Goal: Task Accomplishment & Management: Manage account settings

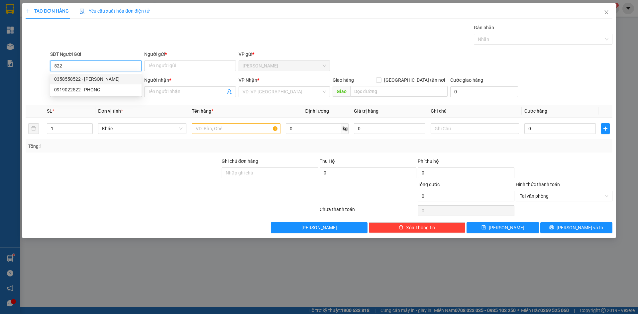
click at [109, 80] on div "0358558522 - [PERSON_NAME]" at bounding box center [95, 78] width 83 height 7
type input "0358558522"
type input "HOÀNG"
type input "0358558522"
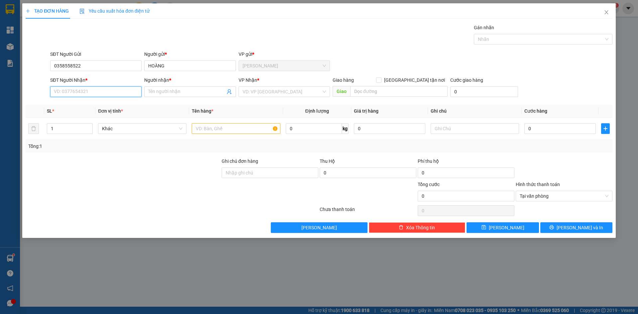
click at [104, 94] on input "SĐT Người Nhận *" at bounding box center [95, 91] width 91 height 11
click at [101, 115] on div "0769665608 - AN PHÁT" at bounding box center [95, 115] width 83 height 7
type input "0769665608"
type input "AN PHÁT"
click at [260, 96] on div "VP Nhận * VD: VP [GEOGRAPHIC_DATA]" at bounding box center [284, 87] width 91 height 23
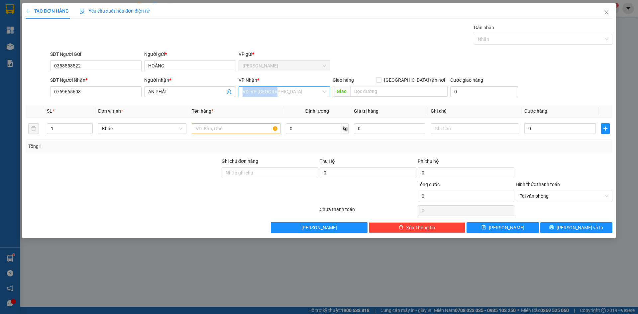
click at [261, 96] on input "search" at bounding box center [282, 92] width 79 height 10
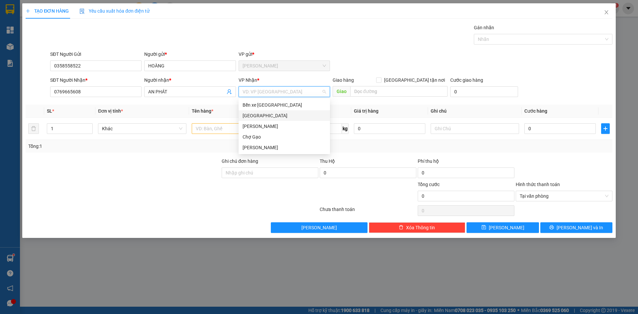
click at [249, 115] on div "[GEOGRAPHIC_DATA]" at bounding box center [284, 115] width 83 height 7
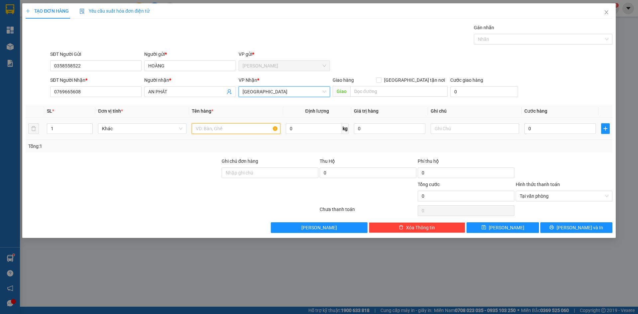
click at [221, 129] on input "text" at bounding box center [236, 128] width 88 height 11
type input "1B XANH"
click at [541, 128] on input "0" at bounding box center [560, 128] width 71 height 11
type input "3"
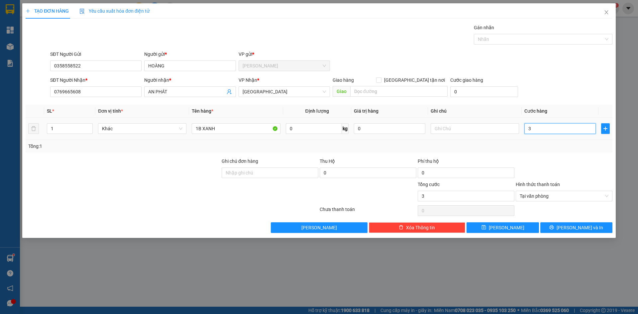
type input "35"
type input "35.000"
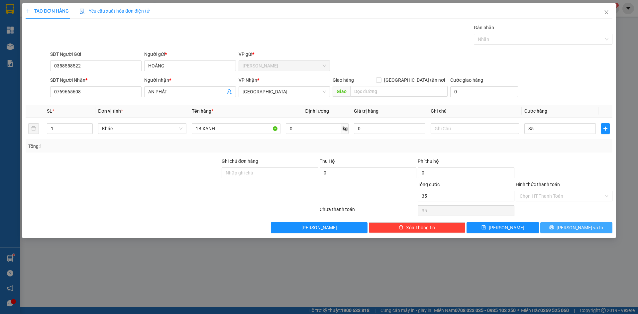
type input "35.000"
click at [583, 225] on span "[PERSON_NAME] và In" at bounding box center [580, 227] width 47 height 7
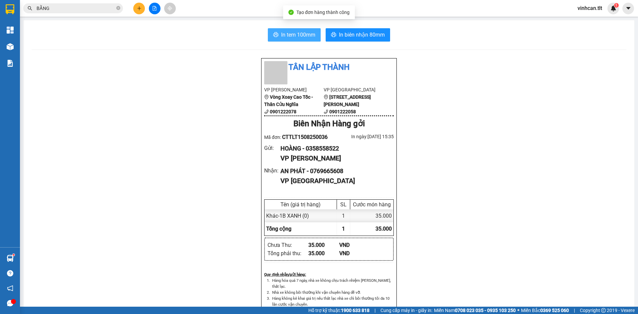
click at [286, 36] on span "In tem 100mm" at bounding box center [298, 35] width 34 height 8
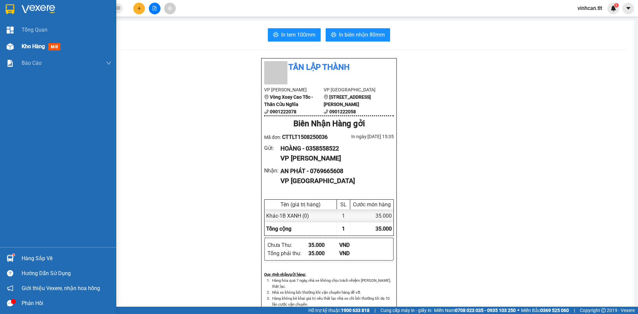
click at [0, 45] on div "Kho hàng mới" at bounding box center [58, 46] width 116 height 17
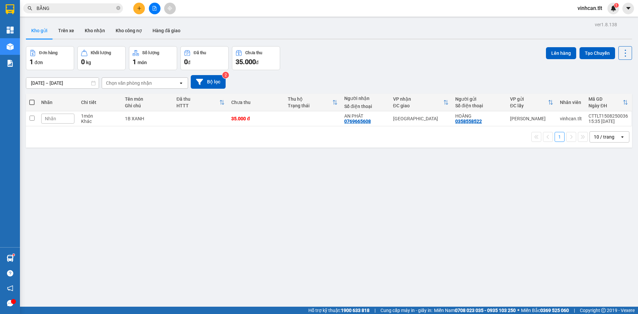
click at [35, 100] on th at bounding box center [32, 103] width 12 height 18
click at [33, 101] on span at bounding box center [31, 102] width 5 height 5
click at [32, 99] on input "checkbox" at bounding box center [32, 99] width 0 height 0
checkbox input "true"
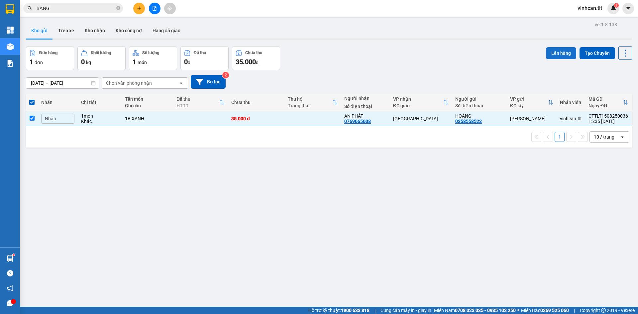
click at [556, 47] on button "Lên hàng" at bounding box center [561, 53] width 30 height 12
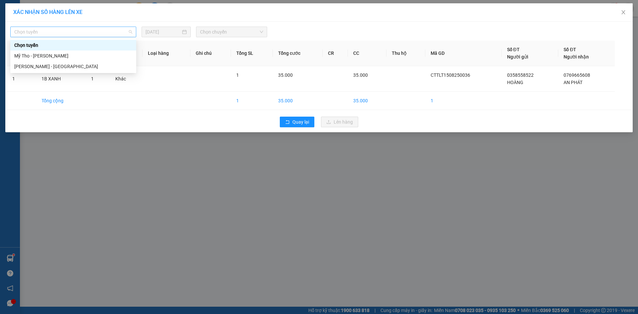
click at [91, 32] on span "Chọn tuyến" at bounding box center [73, 32] width 118 height 10
click at [85, 57] on div "Mỹ Tho - [PERSON_NAME]" at bounding box center [73, 55] width 118 height 7
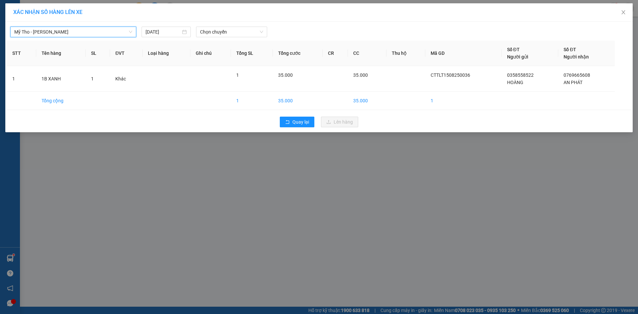
click at [239, 22] on div "Mỹ Tho - [PERSON_NAME][GEOGRAPHIC_DATA] [DATE] Chọn chuyến STT Tên hàng SL ĐVT …" at bounding box center [319, 77] width 628 height 111
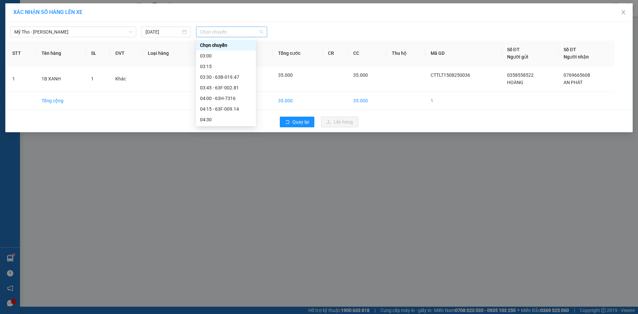
click at [240, 31] on span "Chọn chuyến" at bounding box center [231, 32] width 63 height 10
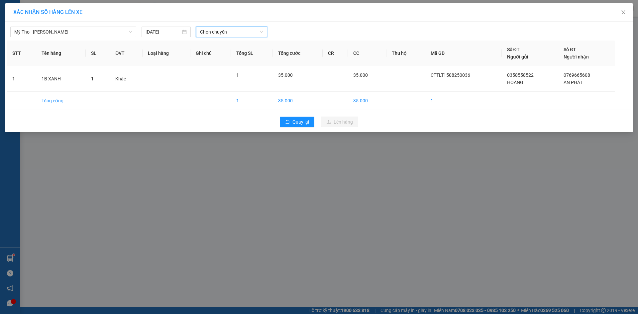
click at [219, 30] on span "Chọn chuyến" at bounding box center [231, 32] width 63 height 10
type input "5"
click at [231, 92] on div "16:00" at bounding box center [226, 91] width 52 height 7
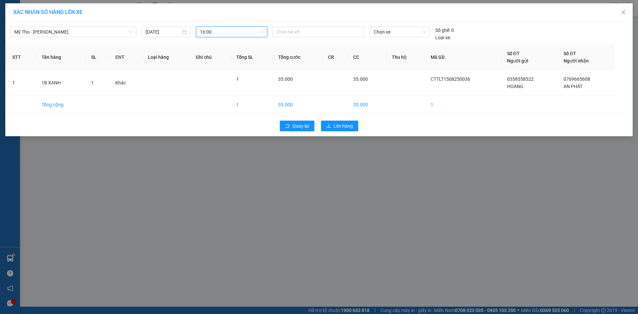
click at [367, 32] on div "Chọn xe" at bounding box center [399, 34] width 65 height 15
click at [379, 27] on span "Chọn xe" at bounding box center [400, 32] width 52 height 10
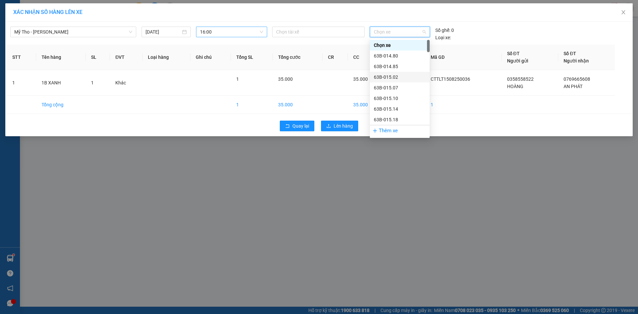
scroll to position [33, 0]
click at [389, 98] on div "63B-015.19" at bounding box center [400, 96] width 52 height 7
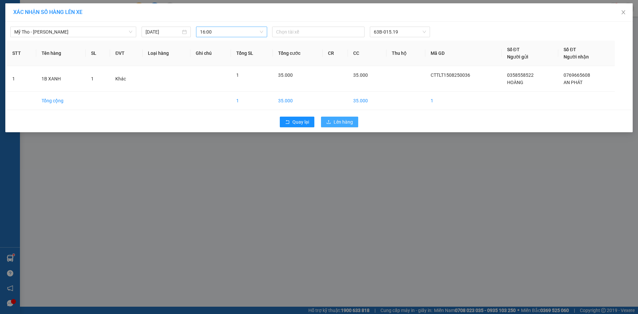
click at [340, 121] on span "Lên hàng" at bounding box center [343, 121] width 19 height 7
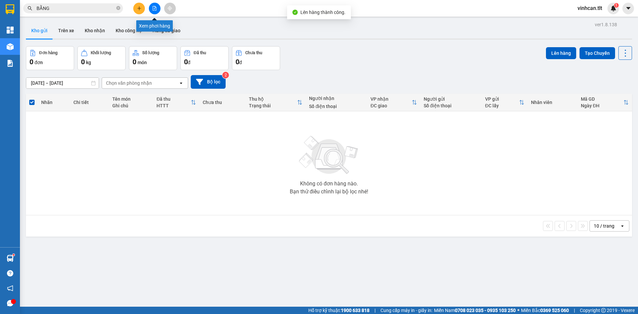
click at [154, 8] on icon "file-add" at bounding box center [154, 8] width 5 height 5
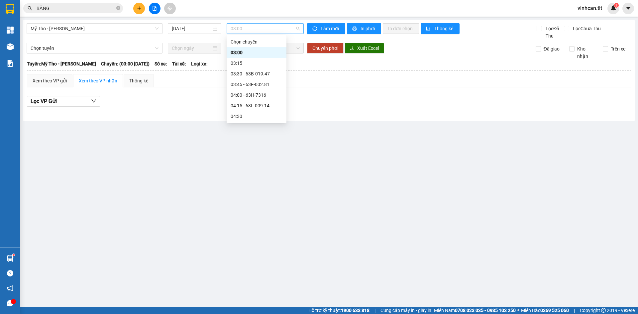
click at [263, 27] on span "03:00" at bounding box center [265, 29] width 69 height 10
click at [271, 104] on div "16:00 - 63B-015.19" at bounding box center [257, 101] width 52 height 7
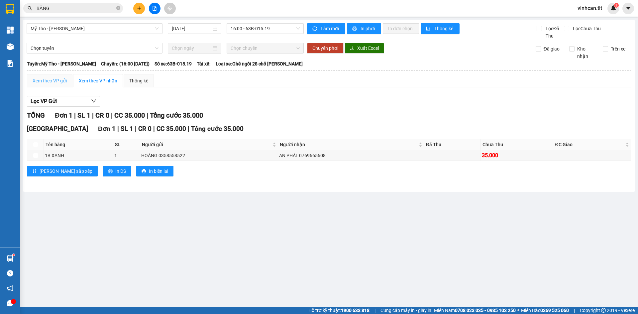
click at [58, 85] on div "Xem theo VP gửi" at bounding box center [50, 80] width 46 height 13
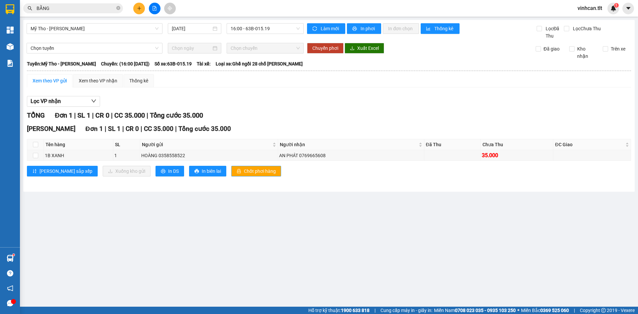
click at [244, 172] on span "Chốt phơi hàng" at bounding box center [260, 171] width 32 height 7
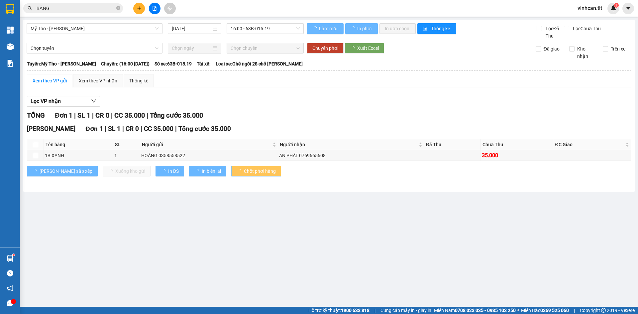
click at [244, 172] on span "Chốt phơi hàng" at bounding box center [260, 171] width 32 height 7
click at [244, 171] on span "Chốt phơi hàng" at bounding box center [260, 171] width 32 height 7
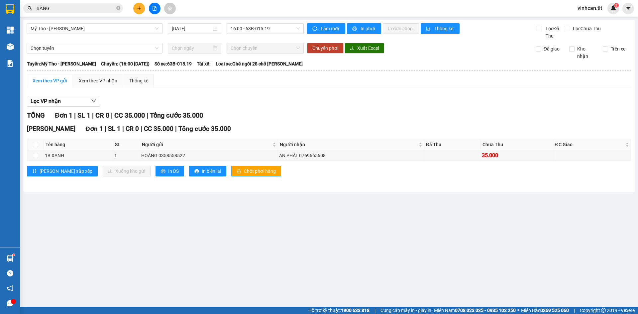
click at [244, 171] on span "Chốt phơi hàng" at bounding box center [260, 171] width 32 height 7
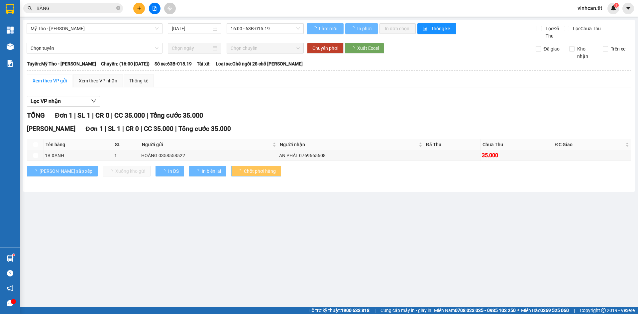
click at [244, 171] on span "Chốt phơi hàng" at bounding box center [260, 171] width 32 height 7
click at [244, 170] on span "Chốt phơi hàng" at bounding box center [260, 171] width 32 height 7
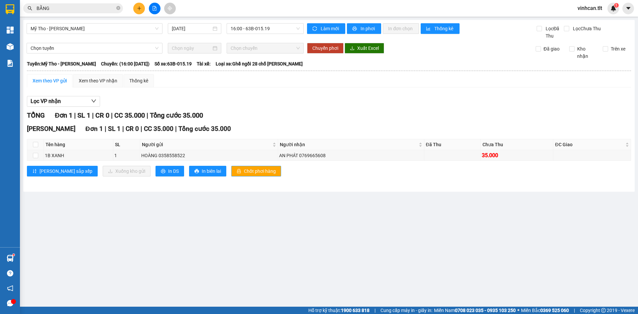
click at [244, 170] on span "Chốt phơi hàng" at bounding box center [260, 171] width 32 height 7
click at [139, 13] on button at bounding box center [139, 9] width 12 height 12
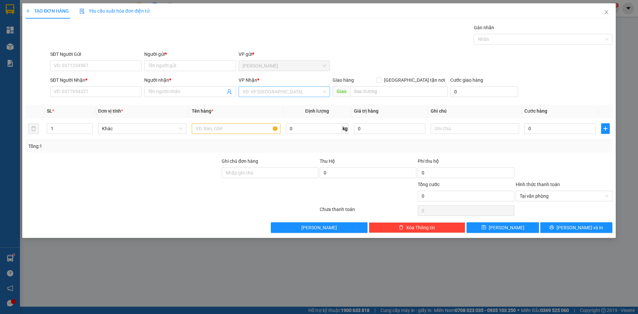
click at [260, 89] on input "search" at bounding box center [282, 92] width 79 height 10
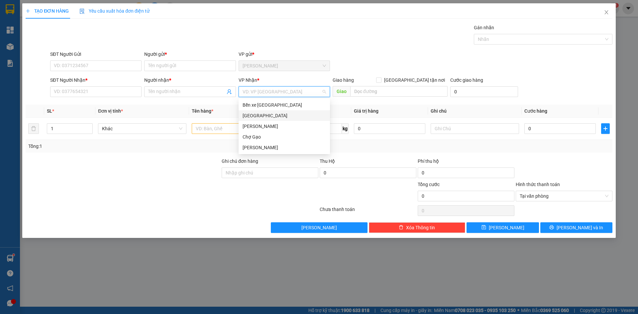
click at [261, 114] on div "[GEOGRAPHIC_DATA]" at bounding box center [284, 115] width 83 height 7
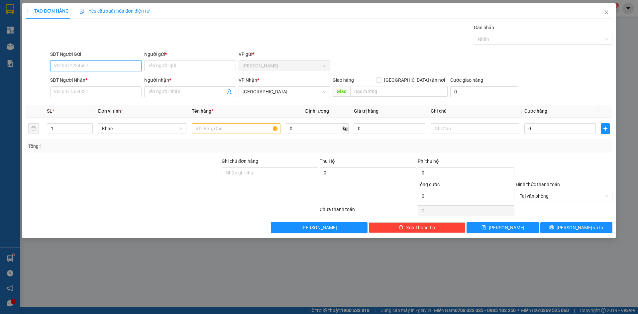
click at [83, 66] on input "SĐT Người Gửi" at bounding box center [95, 66] width 91 height 11
click at [250, 124] on input "text" at bounding box center [236, 128] width 88 height 11
type input "1 TNP"
click at [80, 65] on input "SĐT Người Gửi" at bounding box center [95, 66] width 91 height 11
click at [62, 86] on div "0779775685 - NHANH" at bounding box center [95, 89] width 83 height 7
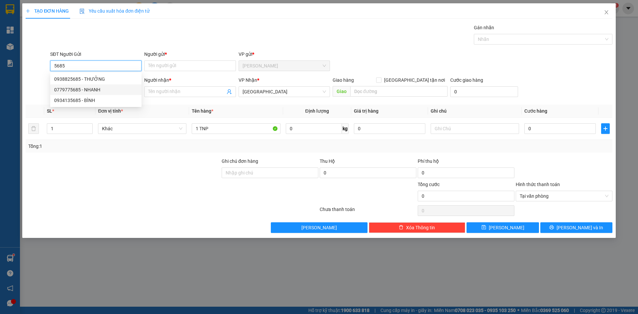
type input "0779775685"
type input "NHANH"
type input "0779775685"
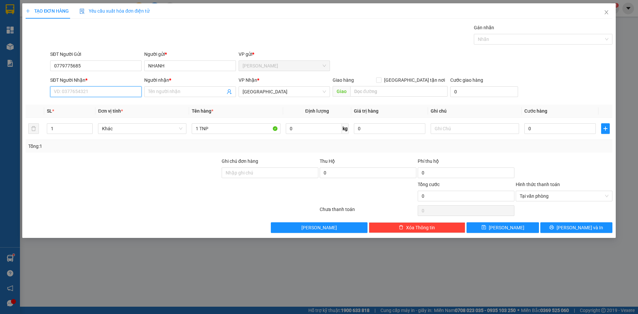
click at [66, 96] on input "SĐT Người Nhận *" at bounding box center [95, 91] width 91 height 11
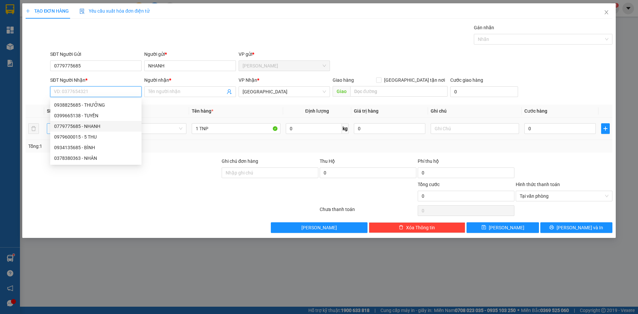
click at [79, 128] on div "0779775685 - NHANH" at bounding box center [95, 126] width 83 height 7
type input "0779775685"
type input "NHANH"
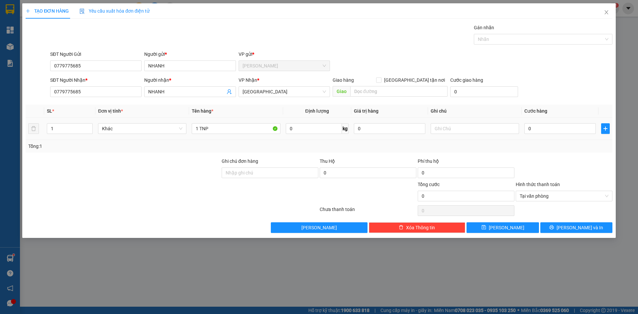
click at [581, 120] on td "0" at bounding box center [560, 129] width 77 height 22
click at [581, 131] on input "0" at bounding box center [560, 128] width 71 height 11
type input "4"
type input "45"
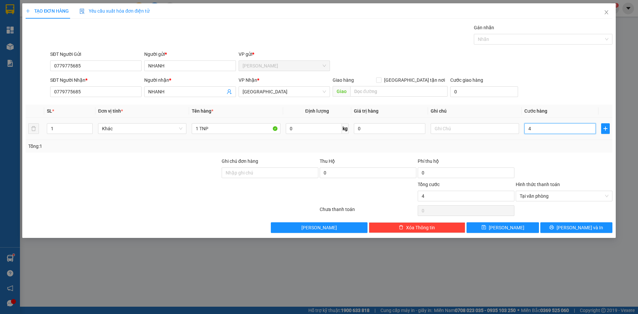
type input "45"
type input "45.000"
click at [553, 91] on div "SĐT Người Nhận * 0779775685 Người nhận * NHANH VP Nhận * [GEOGRAPHIC_DATA] Giao…" at bounding box center [331, 87] width 565 height 23
type input "45.000"
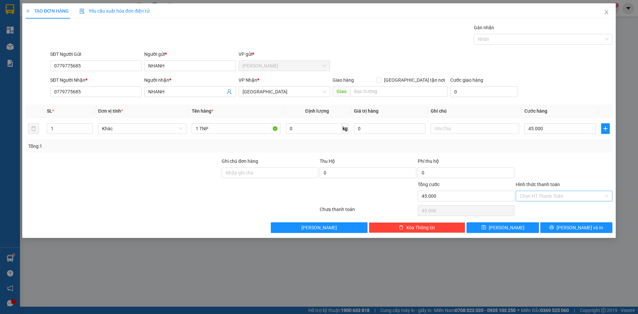
click at [591, 233] on div "TẠO ĐƠN HÀNG Yêu cầu xuất hóa đơn điện tử Transit Pickup Surcharge Ids Transit …" at bounding box center [319, 120] width 594 height 235
click at [587, 225] on span "[PERSON_NAME] và In" at bounding box center [580, 227] width 47 height 7
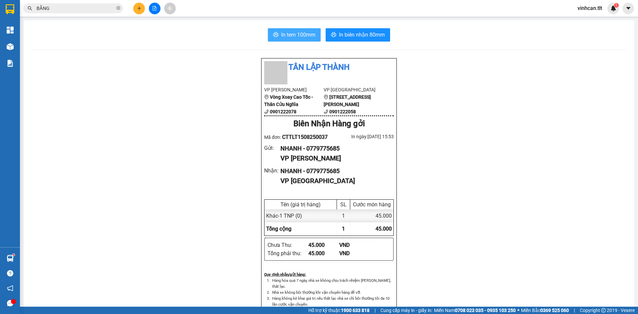
click at [285, 34] on span "In tem 100mm" at bounding box center [298, 35] width 34 height 8
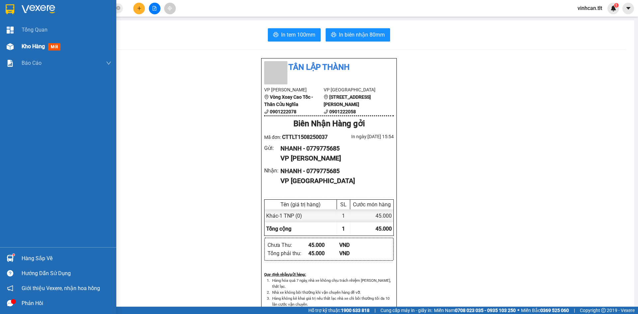
click at [15, 47] on div at bounding box center [10, 47] width 12 height 12
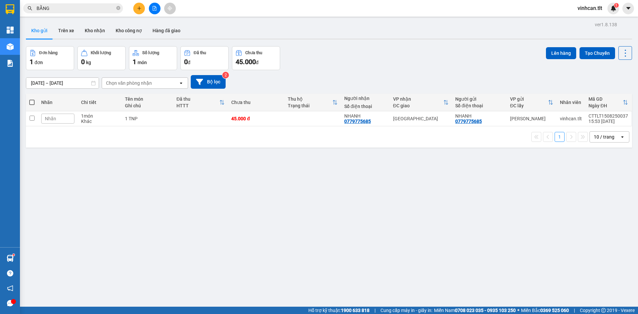
click at [34, 100] on span at bounding box center [31, 102] width 5 height 5
click at [32, 99] on input "checkbox" at bounding box center [32, 99] width 0 height 0
checkbox input "true"
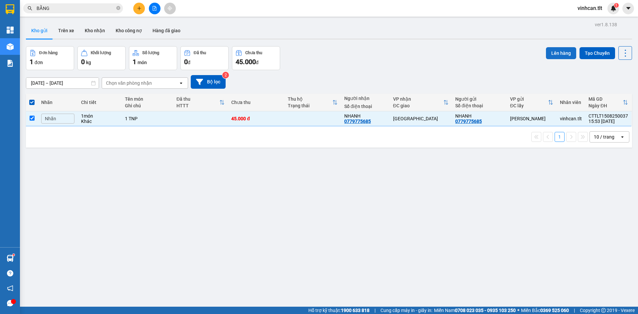
click at [555, 53] on button "Lên hàng" at bounding box center [561, 53] width 30 height 12
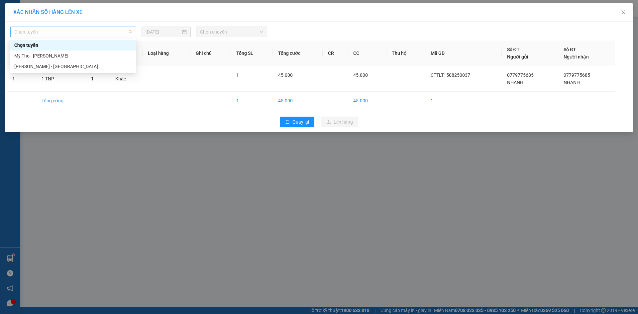
click at [72, 29] on span "Chọn tuyến" at bounding box center [73, 32] width 118 height 10
click at [69, 58] on div "Mỹ Tho - [PERSON_NAME]" at bounding box center [73, 55] width 118 height 7
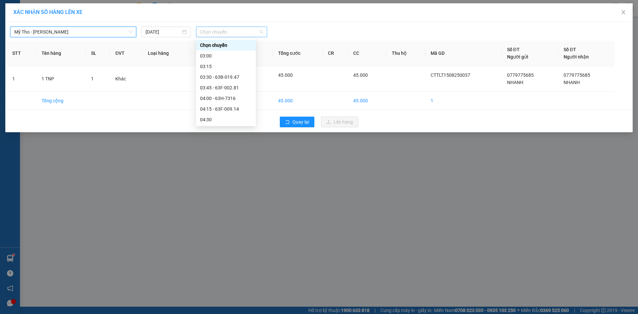
click at [243, 34] on span "Chọn chuyến" at bounding box center [231, 32] width 63 height 10
click at [258, 31] on span "Chọn chuyến" at bounding box center [231, 32] width 63 height 10
click at [225, 72] on div "15:30 - 63B-018.44" at bounding box center [226, 70] width 52 height 7
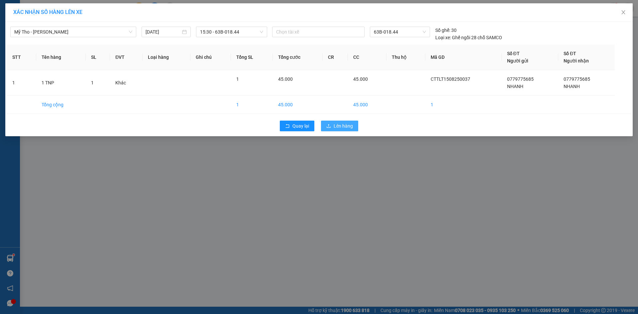
click at [346, 125] on span "Lên hàng" at bounding box center [343, 125] width 19 height 7
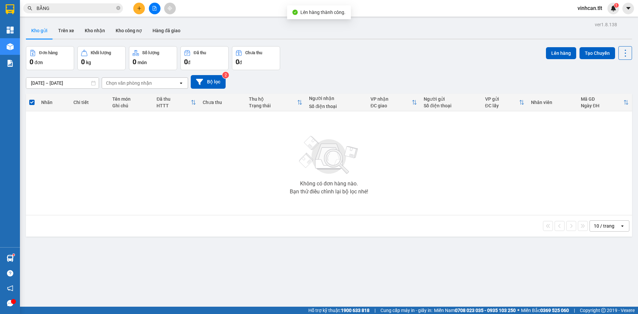
click at [149, 11] on div at bounding box center [155, 9] width 50 height 12
click at [154, 8] on icon "file-add" at bounding box center [154, 8] width 5 height 5
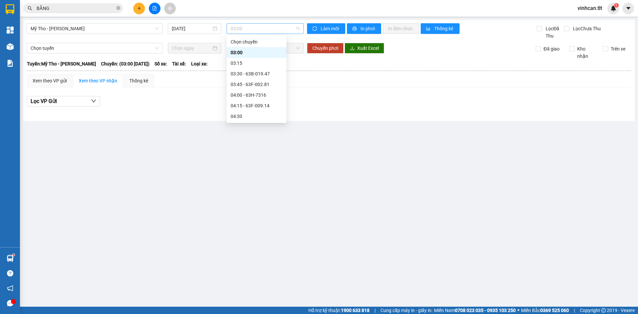
click at [272, 33] on span "03:00" at bounding box center [265, 29] width 69 height 10
click at [259, 67] on div "15:30 - 63B-018.44" at bounding box center [257, 67] width 52 height 7
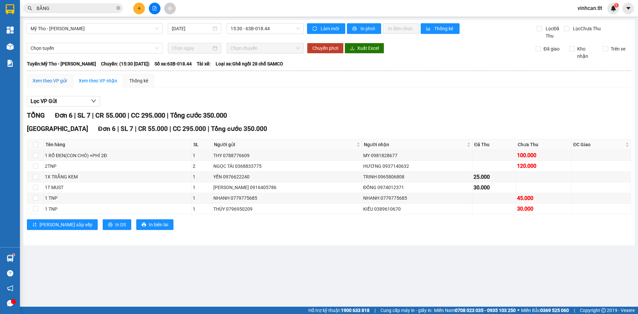
click at [47, 82] on div "Xem theo VP gửi" at bounding box center [50, 80] width 34 height 7
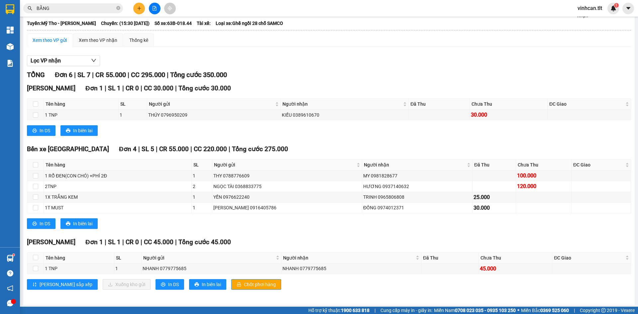
scroll to position [42, 0]
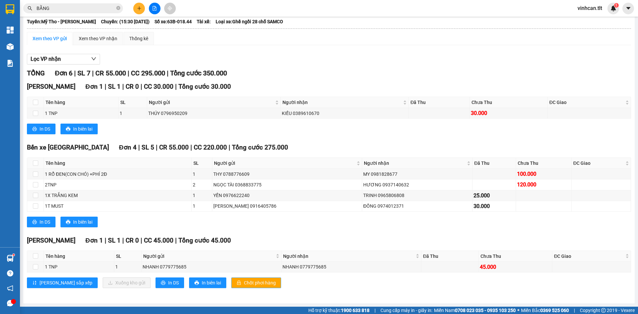
click at [244, 279] on span "Chốt phơi hàng" at bounding box center [260, 282] width 32 height 7
click at [231, 278] on button "Chốt phơi hàng" at bounding box center [256, 283] width 50 height 11
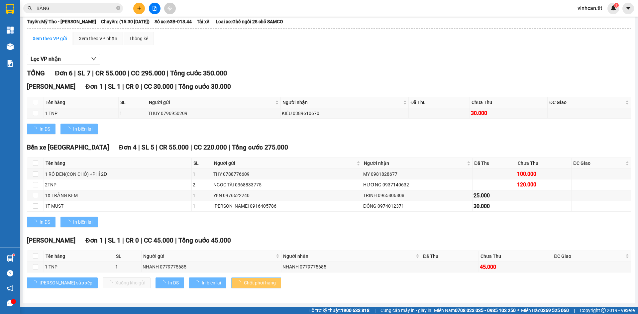
click at [231, 278] on button "Chốt phơi hàng" at bounding box center [256, 283] width 50 height 11
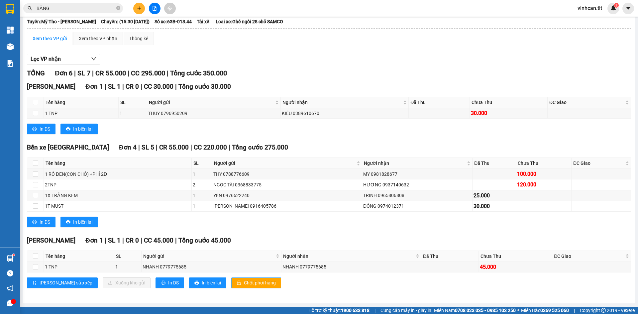
click at [231, 278] on button "Chốt phơi hàng" at bounding box center [256, 283] width 50 height 11
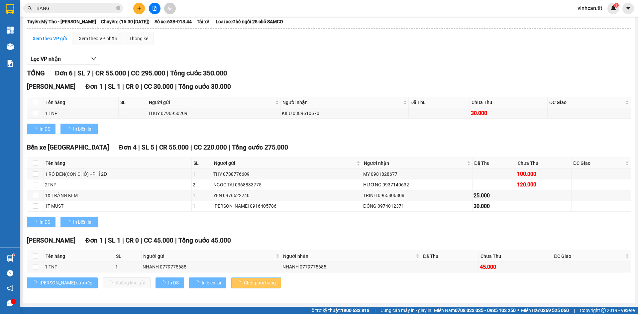
click at [231, 278] on button "Chốt phơi hàng" at bounding box center [256, 283] width 50 height 11
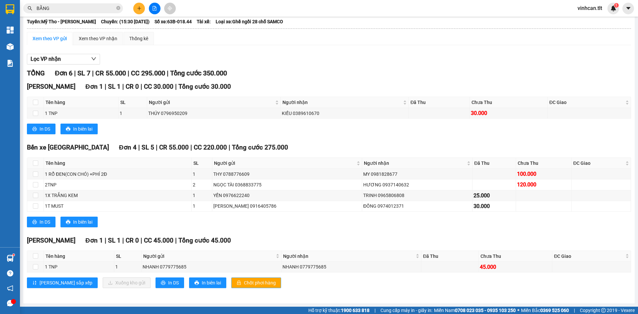
click at [231, 278] on button "Chốt phơi hàng" at bounding box center [256, 283] width 50 height 11
drag, startPoint x: 223, startPoint y: 276, endPoint x: 111, endPoint y: 221, distance: 125.4
click at [223, 276] on div "Cao Tốc Đơn 1 | SL 1 | CR 0 | CC 45.000 | Tổng cước 45.000 Tên hàng SL Người gử…" at bounding box center [329, 265] width 605 height 58
click at [145, 3] on div at bounding box center [155, 9] width 50 height 12
click at [141, 7] on icon "plus" at bounding box center [139, 8] width 5 height 5
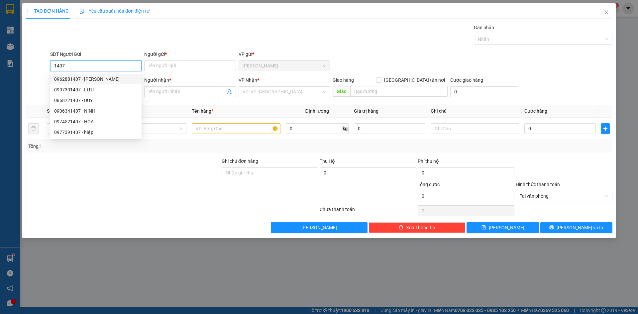
drag, startPoint x: 101, startPoint y: 74, endPoint x: 100, endPoint y: 87, distance: 13.4
click at [101, 74] on div "0962881407 - [PERSON_NAME]" at bounding box center [95, 79] width 91 height 11
type input "0962881407"
type input "THẢO"
type input "0962881407"
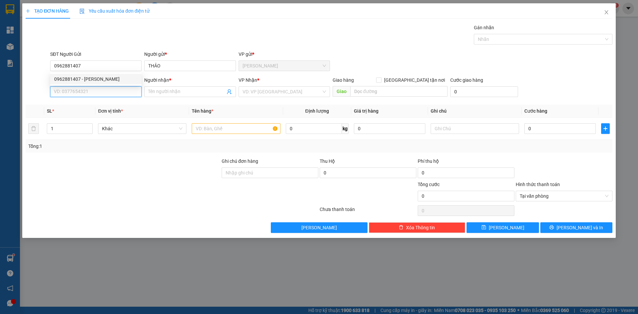
click at [100, 87] on input "SĐT Người Nhận *" at bounding box center [95, 91] width 91 height 11
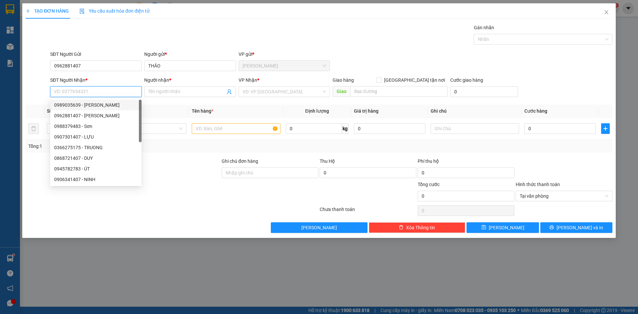
click at [107, 108] on div "0989035639 - [PERSON_NAME]" at bounding box center [95, 104] width 83 height 7
type input "0989035639"
type input "[PERSON_NAME]"
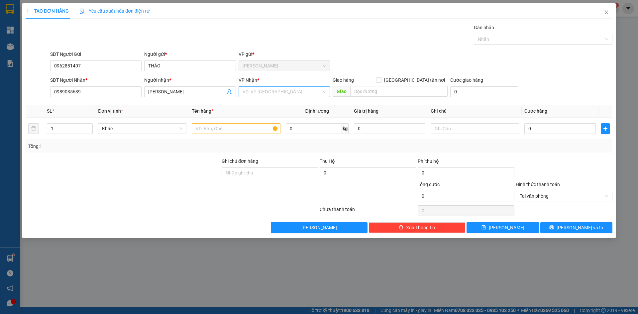
drag, startPoint x: 257, startPoint y: 92, endPoint x: 257, endPoint y: 96, distance: 4.0
click at [257, 93] on input "search" at bounding box center [282, 92] width 79 height 10
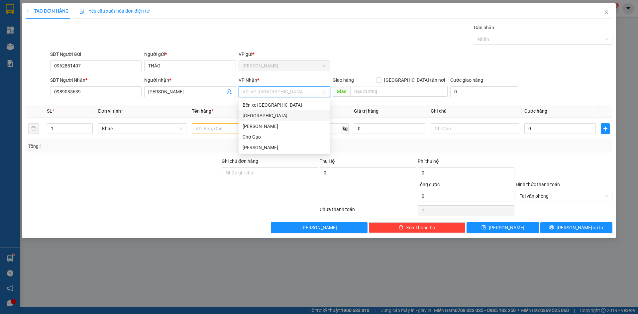
click at [246, 112] on div "[GEOGRAPHIC_DATA]" at bounding box center [284, 115] width 83 height 7
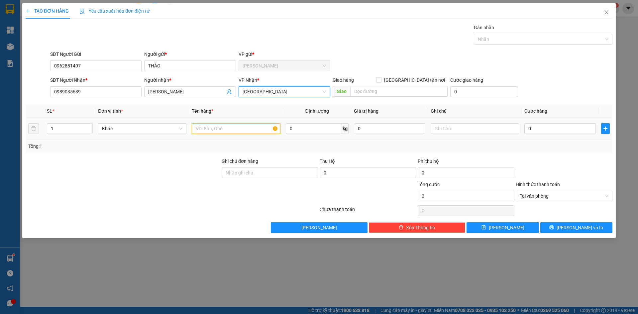
click at [236, 125] on input "text" at bounding box center [236, 128] width 88 height 11
type input "1"
paste input "Ê"
paste input "Ề"
paste input "Ô"
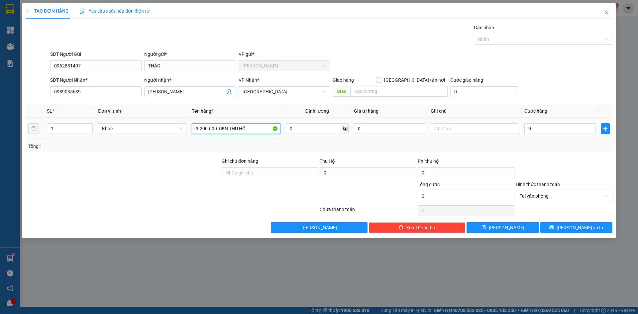
paste input "Ộ"
type input "3.200.000 TIỀN THU HỘ"
click at [551, 135] on div "0" at bounding box center [560, 128] width 71 height 13
click at [541, 132] on input "0" at bounding box center [560, 128] width 71 height 11
type input "2"
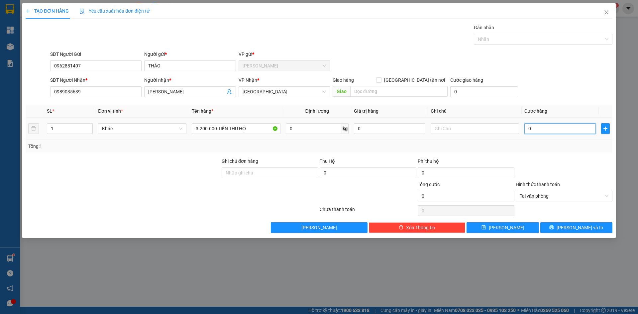
type input "2"
type input "20"
type input "20.000"
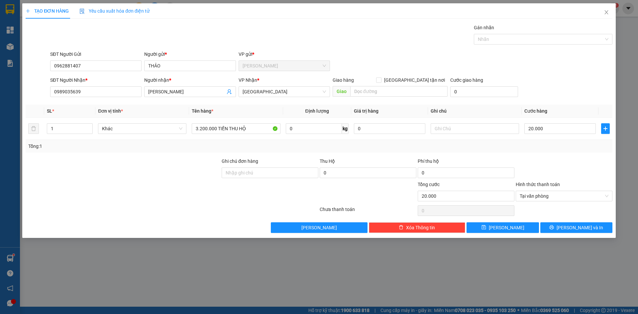
drag, startPoint x: 559, startPoint y: 56, endPoint x: 538, endPoint y: 148, distance: 94.1
click at [563, 58] on div "SĐT Người Gửi 0962881407 Người gửi * THẢO VP gửi * [PERSON_NAME]" at bounding box center [331, 62] width 565 height 23
type input "20.000"
click at [607, 234] on div "TẠO ĐƠN HÀNG Yêu cầu xuất hóa đơn điện tử Transit Pickup Surcharge Ids Transit …" at bounding box center [319, 120] width 594 height 235
click at [601, 224] on button "[PERSON_NAME] và In" at bounding box center [577, 227] width 72 height 11
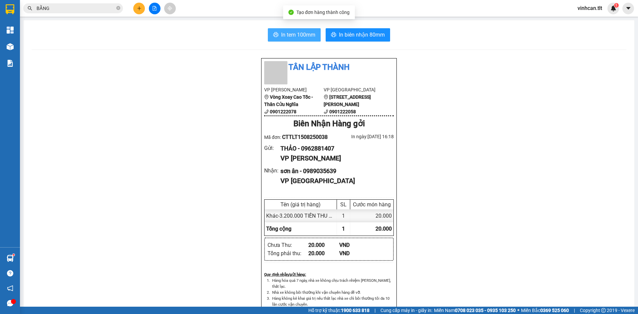
click at [313, 39] on button "In tem 100mm" at bounding box center [294, 34] width 53 height 13
click at [140, 11] on button at bounding box center [139, 9] width 12 height 12
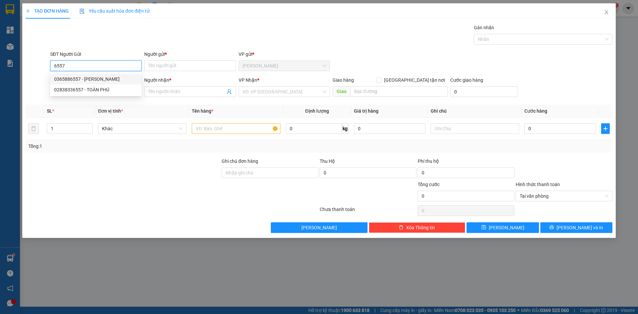
click at [108, 79] on div "0365886557 - [PERSON_NAME]" at bounding box center [95, 78] width 83 height 7
type input "0365886557"
type input "HƯƠNG"
type input "0365886557"
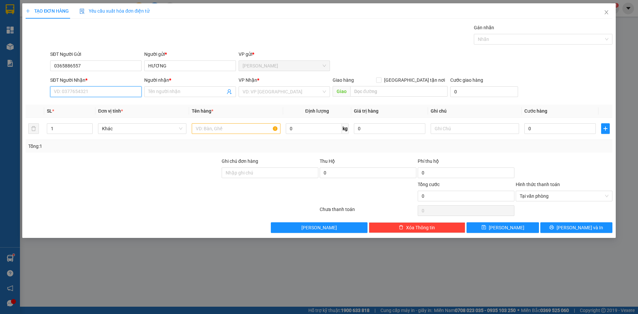
click at [109, 93] on input "SĐT Người Nhận *" at bounding box center [95, 91] width 91 height 11
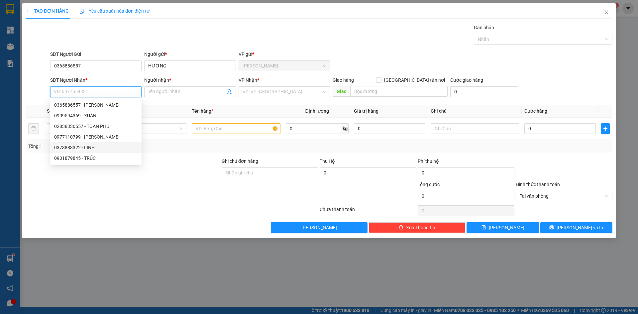
click at [110, 149] on div "0373883322 - LINH" at bounding box center [95, 147] width 83 height 7
type input "0373883322"
type input "LINH"
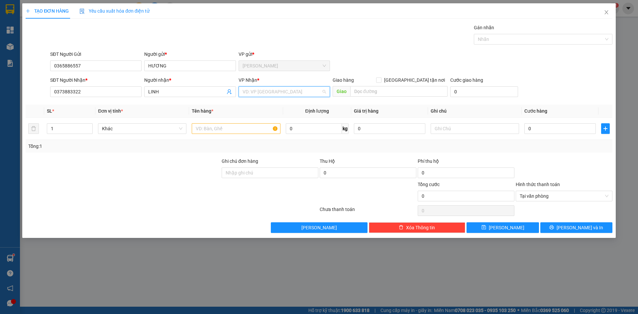
click at [298, 91] on input "search" at bounding box center [282, 92] width 79 height 10
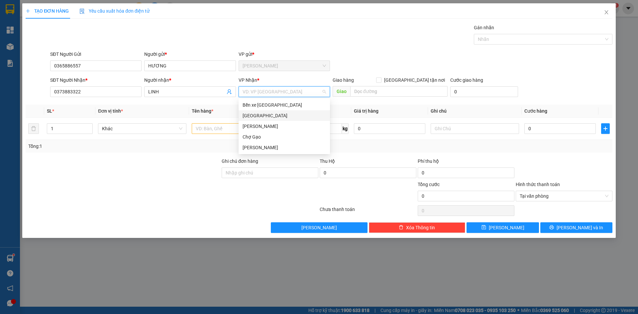
click at [246, 117] on div "[GEOGRAPHIC_DATA]" at bounding box center [284, 115] width 83 height 7
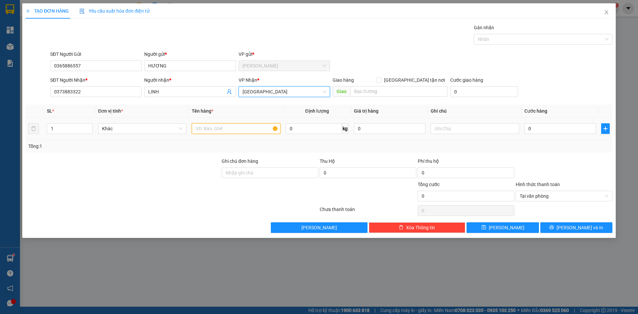
click at [229, 132] on input "text" at bounding box center [236, 128] width 88 height 11
type input "1 TNP"
click at [563, 123] on div "0" at bounding box center [560, 128] width 71 height 13
click at [559, 123] on div "0" at bounding box center [560, 128] width 71 height 13
click at [563, 133] on input "0" at bounding box center [560, 128] width 71 height 11
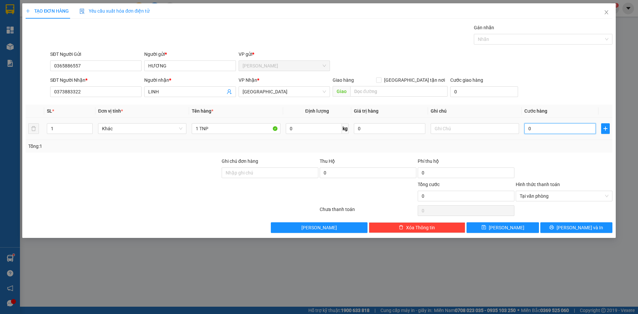
type input "04"
type input "4"
type input "044"
type input "44"
type input "0.440"
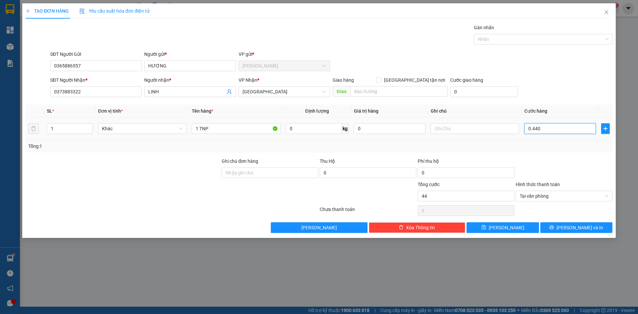
type input "440"
type input "044"
type input "44"
type input "04"
type input "4"
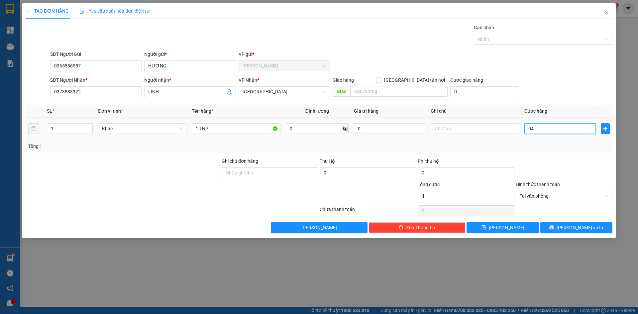
type input "040"
type input "40"
type input "40.000"
click at [527, 108] on span "Cước hàng" at bounding box center [536, 110] width 23 height 5
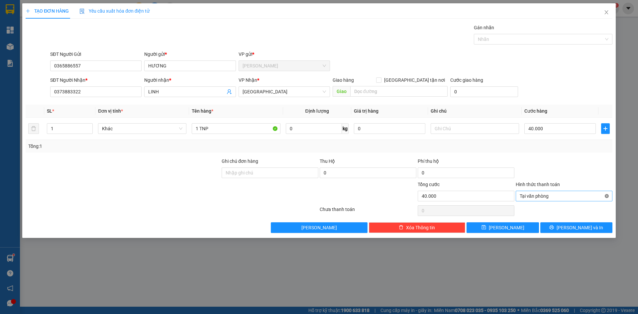
type input "40.000"
drag, startPoint x: 598, startPoint y: 224, endPoint x: 595, endPoint y: 225, distance: 3.7
click at [598, 225] on button "[PERSON_NAME] và In" at bounding box center [577, 227] width 72 height 11
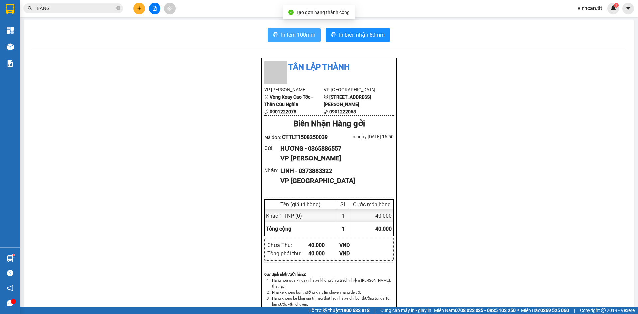
click at [293, 35] on span "In tem 100mm" at bounding box center [298, 35] width 34 height 8
click at [137, 13] on button at bounding box center [139, 9] width 12 height 12
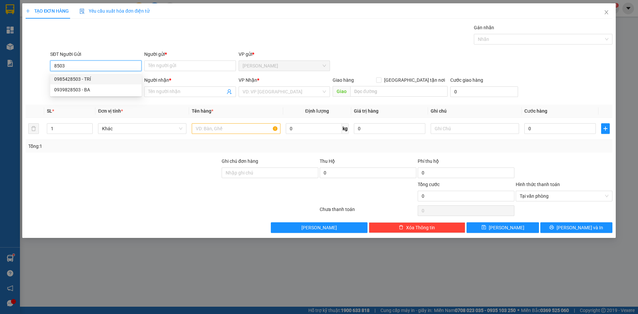
click at [114, 82] on div "0985428503 - TRÍ" at bounding box center [95, 78] width 83 height 7
type input "0985428503"
type input "TRÍ"
type input "0985428503"
click at [110, 92] on input "SĐT Người Nhận *" at bounding box center [95, 91] width 91 height 11
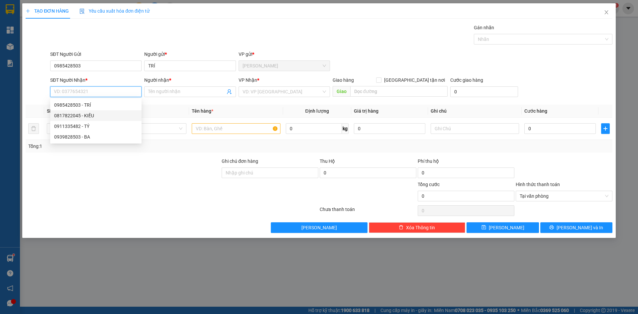
click at [91, 116] on div "0817822045 - KIỀU" at bounding box center [95, 115] width 83 height 7
type input "0817822045"
type input "KIỀU"
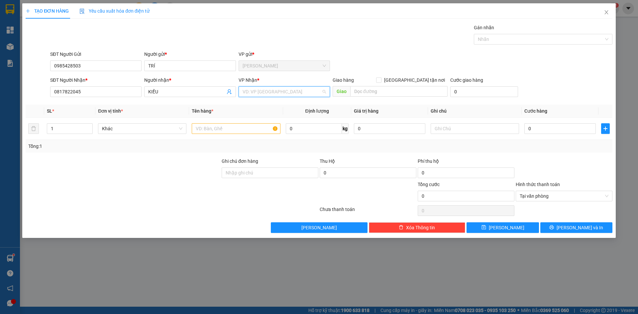
click at [258, 89] on input "search" at bounding box center [282, 92] width 79 height 10
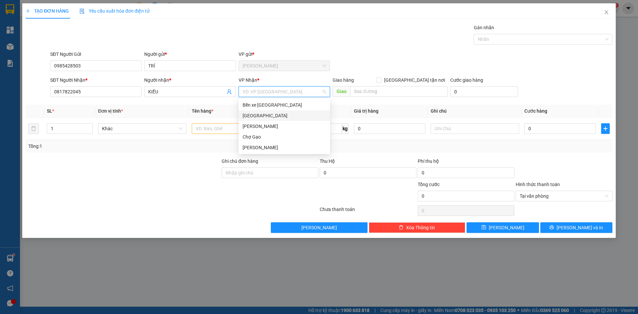
click at [255, 115] on div "[GEOGRAPHIC_DATA]" at bounding box center [284, 115] width 83 height 7
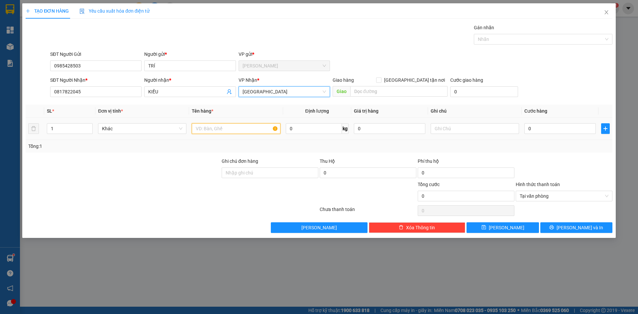
click at [238, 132] on input "text" at bounding box center [236, 128] width 88 height 11
type input "2 TNP"
click at [579, 129] on input "0" at bounding box center [560, 128] width 71 height 11
type input "9"
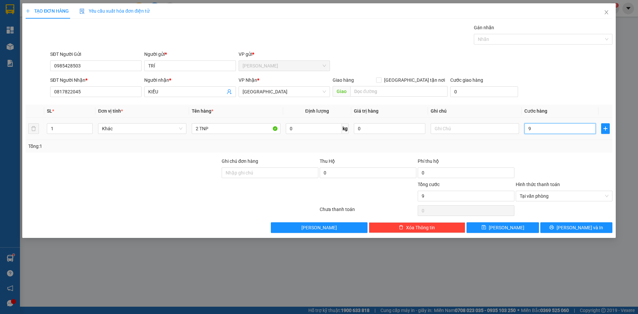
type input "95"
type input "95.000"
click at [569, 88] on div "SĐT Người Nhận * 0817822045 Người nhận * KIỀU VP Nhận * [GEOGRAPHIC_DATA] Giao …" at bounding box center [331, 87] width 565 height 23
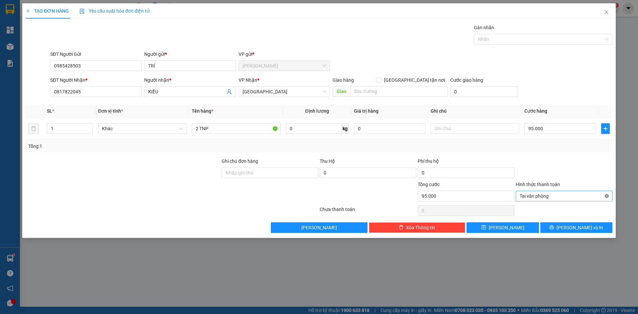
type input "95.000"
click at [596, 226] on button "[PERSON_NAME] và In" at bounding box center [577, 227] width 72 height 11
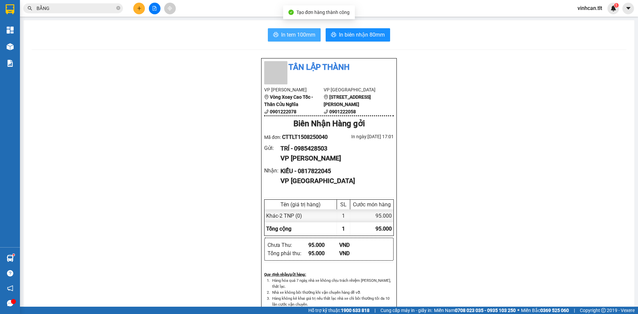
click at [287, 39] on span "In tem 100mm" at bounding box center [298, 35] width 34 height 8
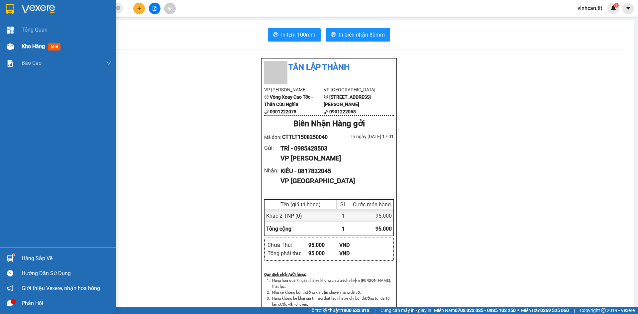
click at [7, 51] on div at bounding box center [10, 47] width 12 height 12
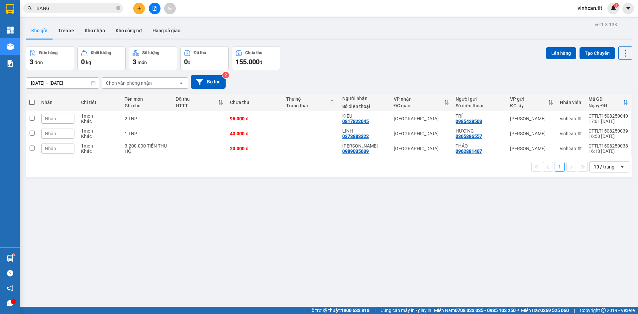
click at [32, 100] on span at bounding box center [31, 102] width 5 height 5
click at [32, 99] on input "checkbox" at bounding box center [32, 99] width 0 height 0
checkbox input "true"
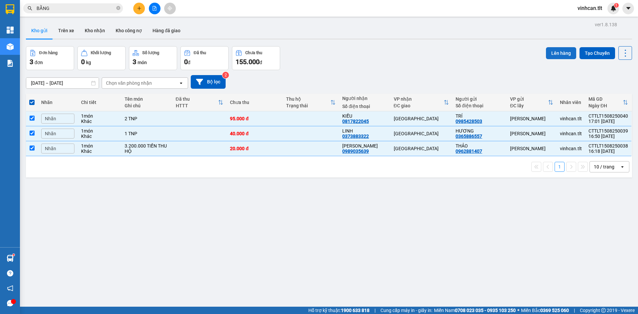
click at [559, 51] on button "Lên hàng" at bounding box center [561, 53] width 30 height 12
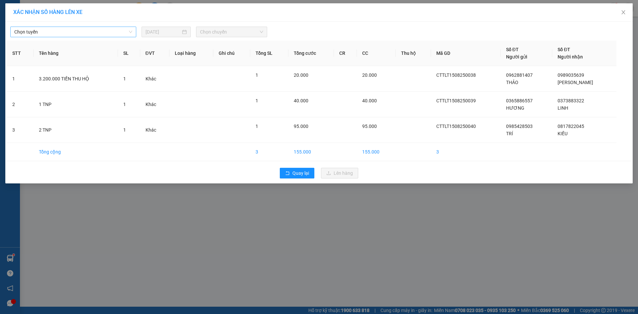
click at [31, 34] on span "Chọn tuyến" at bounding box center [73, 32] width 118 height 10
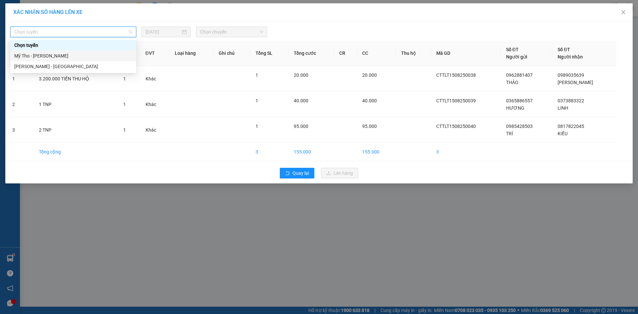
click at [33, 54] on div "Mỹ Tho - [PERSON_NAME]" at bounding box center [73, 55] width 118 height 7
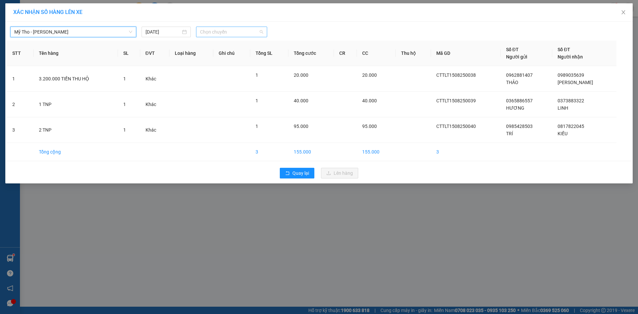
click at [242, 31] on span "Chọn chuyến" at bounding box center [231, 32] width 63 height 10
type input "597"
click at [235, 43] on div "16:45 - 66H-059.77" at bounding box center [226, 45] width 52 height 7
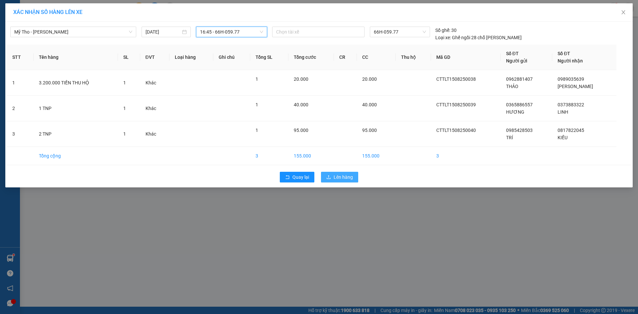
click at [337, 174] on span "Lên hàng" at bounding box center [343, 177] width 19 height 7
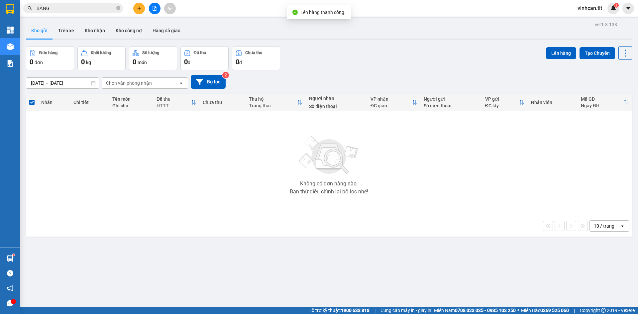
click at [155, 11] on button at bounding box center [155, 9] width 12 height 12
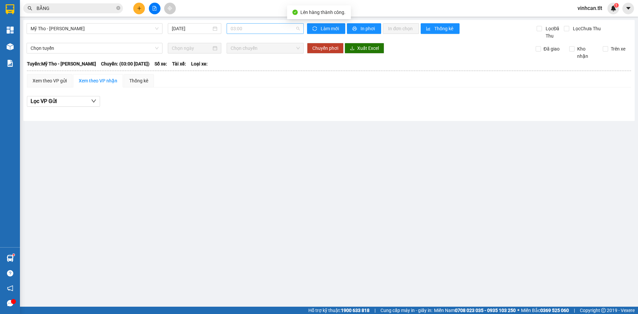
click at [243, 32] on span "03:00" at bounding box center [265, 29] width 69 height 10
type input "5977"
click at [245, 42] on div "16:45 - 66H-059.77" at bounding box center [257, 41] width 52 height 7
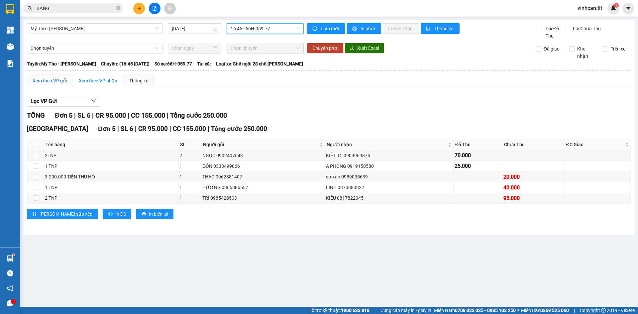
click at [62, 82] on div "Xem theo VP gửi" at bounding box center [50, 80] width 34 height 7
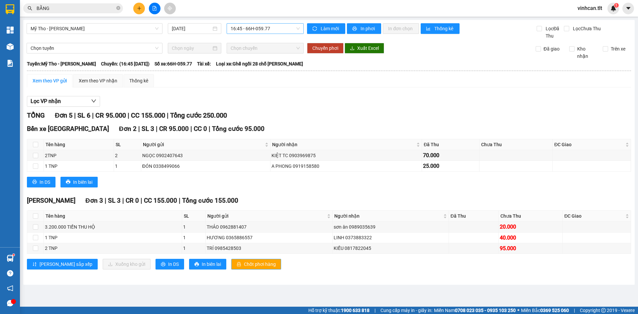
click at [244, 263] on span "Chốt phơi hàng" at bounding box center [260, 264] width 32 height 7
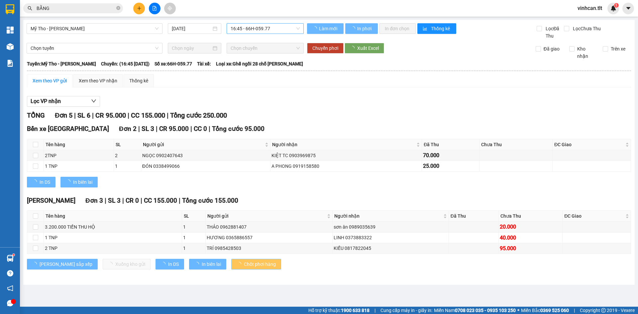
click at [244, 263] on span "Chốt phơi hàng" at bounding box center [260, 264] width 32 height 7
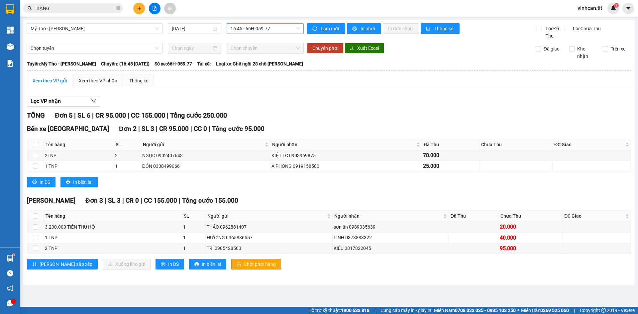
click at [244, 263] on span "Chốt phơi hàng" at bounding box center [260, 264] width 32 height 7
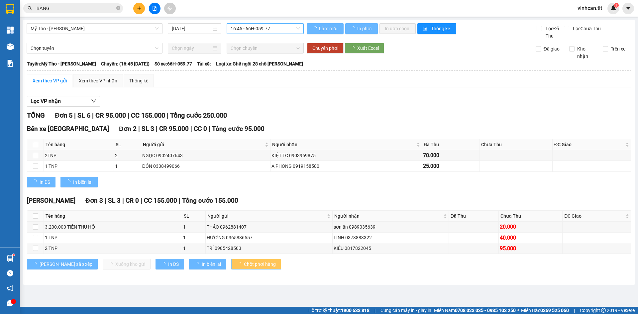
click at [244, 263] on span "Chốt phơi hàng" at bounding box center [260, 264] width 32 height 7
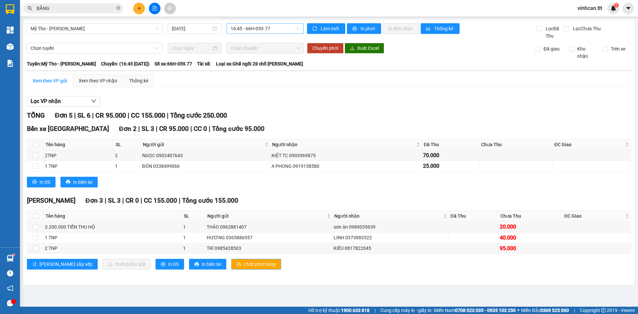
click at [244, 263] on span "Chốt phơi hàng" at bounding box center [260, 264] width 32 height 7
